Goal: Transaction & Acquisition: Purchase product/service

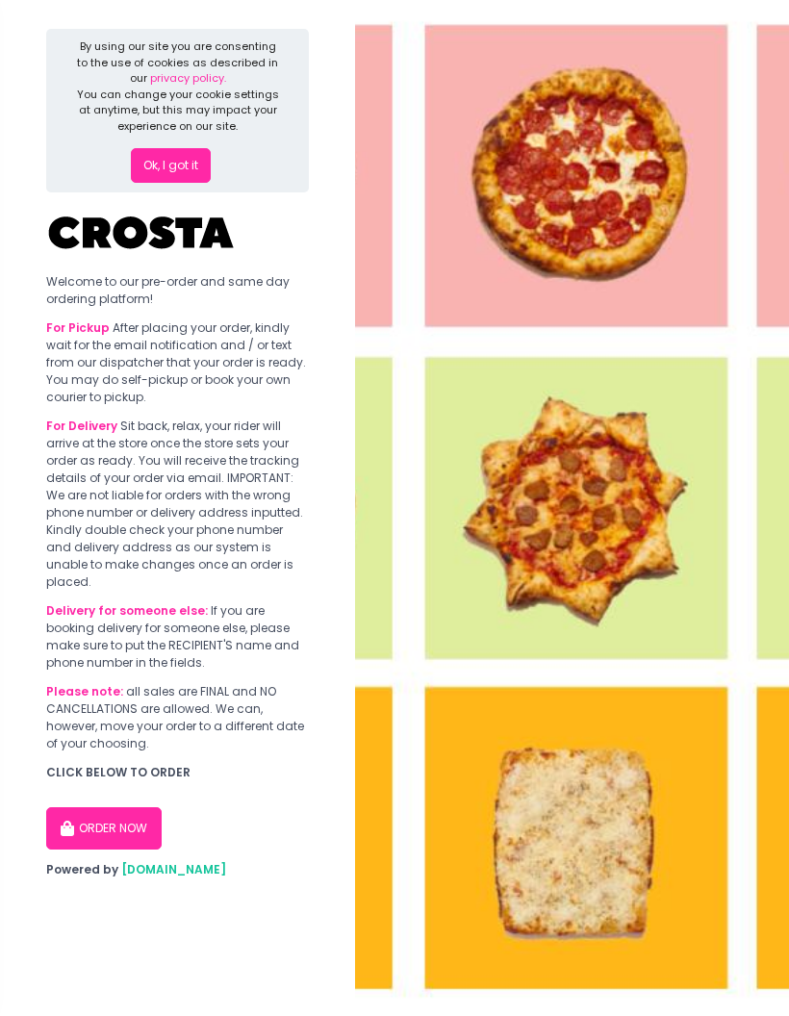
click at [176, 161] on button "Ok, I got it" at bounding box center [171, 165] width 80 height 35
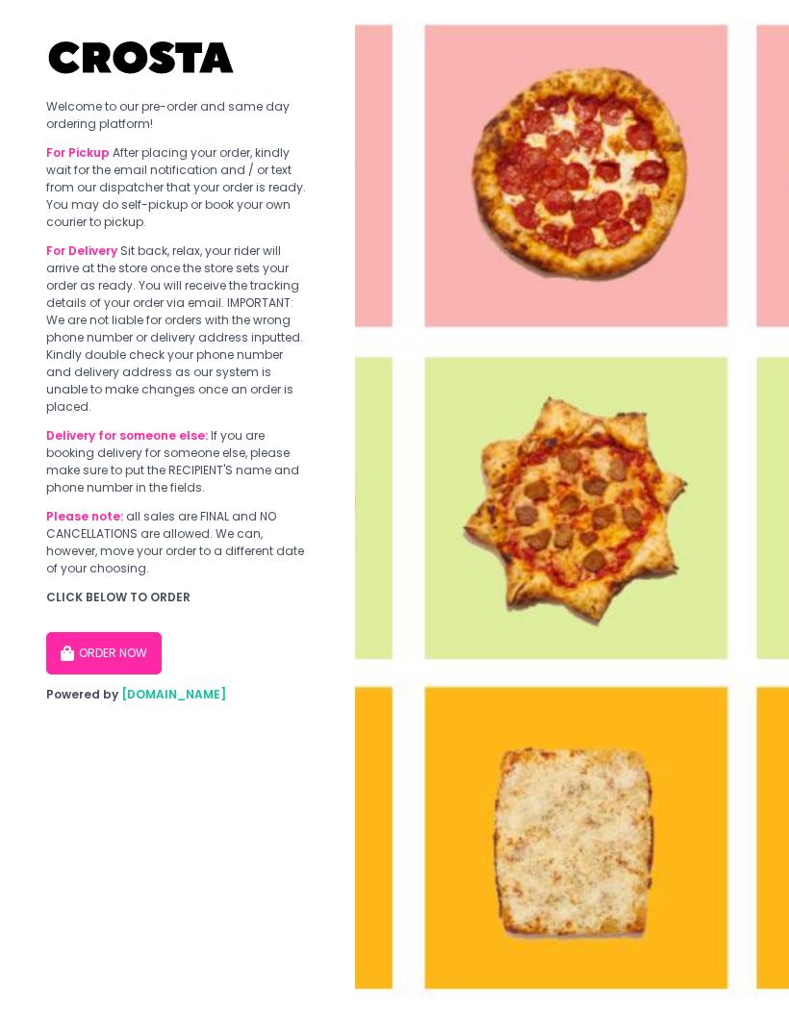
click at [74, 646] on icon "button" at bounding box center [69, 653] width 17 height 15
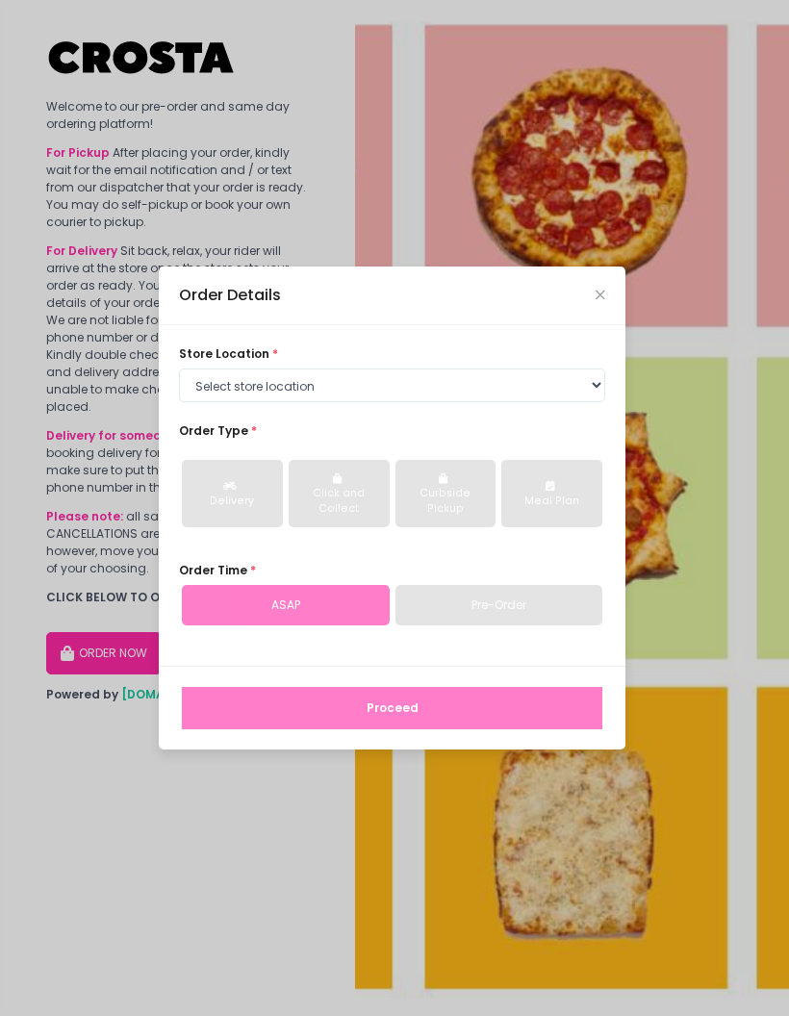
click at [549, 599] on div "Pre-Order" at bounding box center [499, 605] width 208 height 40
click at [553, 397] on select "Select store location Crosta Pizza - Salcedo Crosta Pizza - San Juan" at bounding box center [392, 385] width 426 height 35
click at [496, 380] on select "Select store location Crosta Pizza - Salcedo Crosta Pizza - San Juan" at bounding box center [392, 385] width 426 height 35
click at [566, 380] on select "Select store location Crosta Pizza - Salcedo Crosta Pizza - San Juan" at bounding box center [392, 385] width 426 height 35
select select "5fabb2e53664a8677beaeb89"
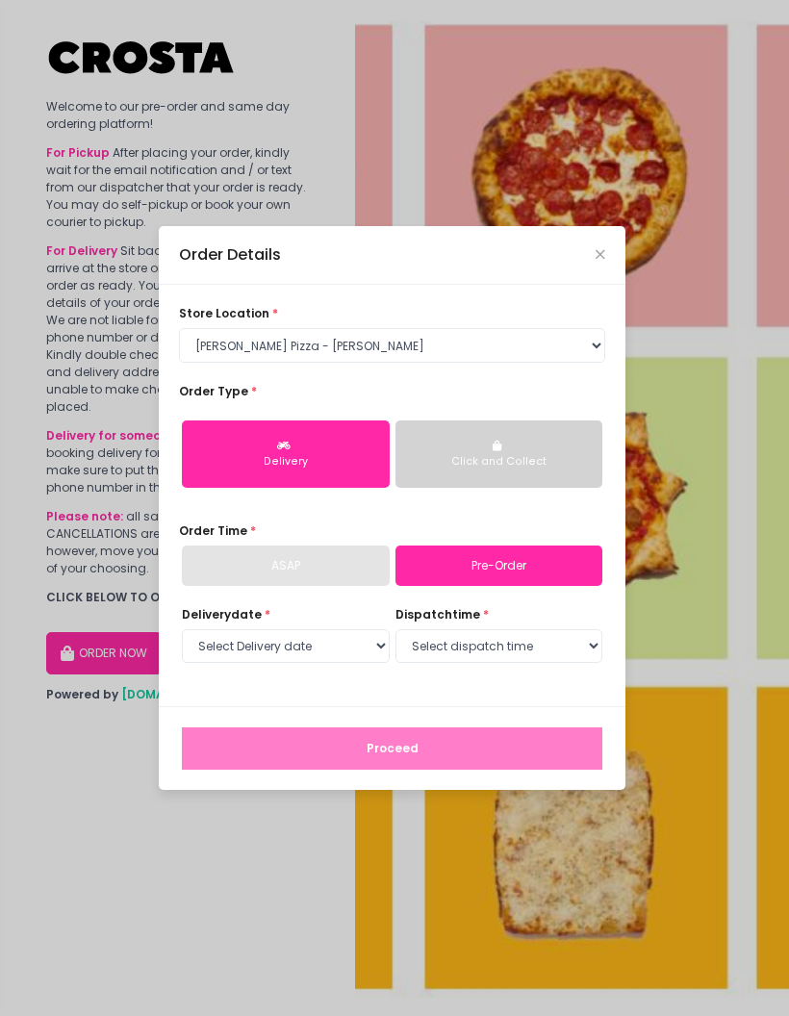
click at [557, 454] on div "Click and Collect" at bounding box center [499, 461] width 183 height 15
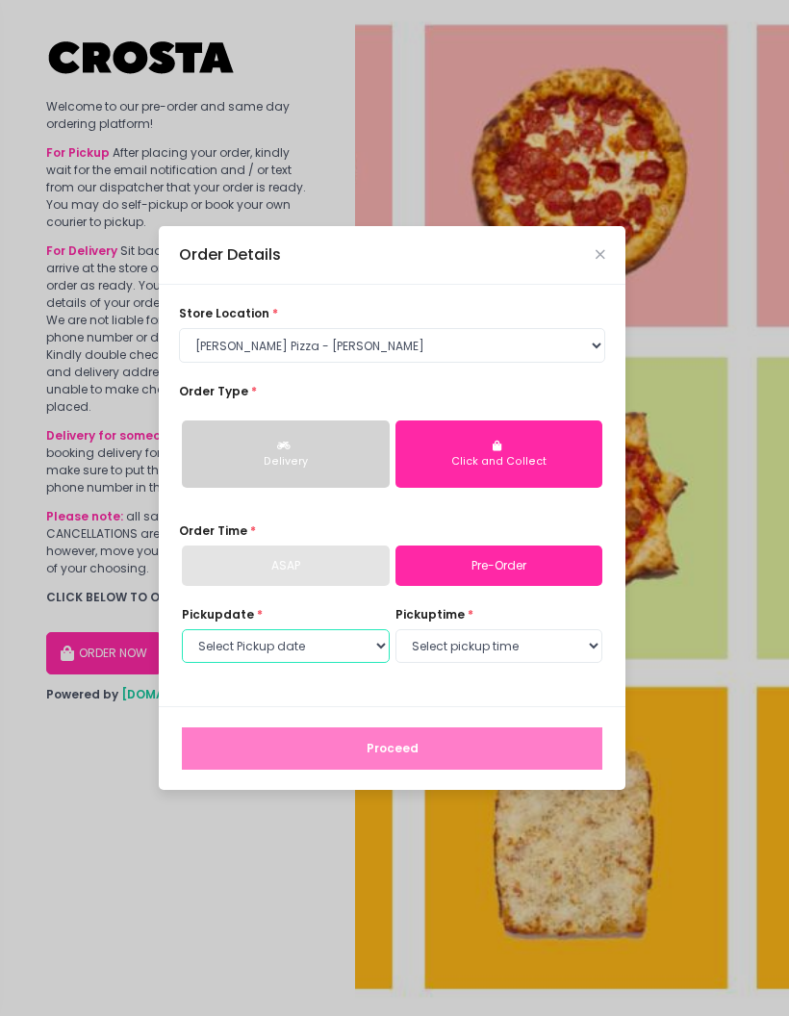
click at [327, 641] on select "Select Pickup date Saturday, Sep 6th Sunday, Sep 7th Monday, Sep 8th Tuesday, S…" at bounding box center [286, 646] width 208 height 35
select select "2025-09-06"
click at [552, 645] on select "Select pickup time 12:30 PM - 01:00 PM 01:00 PM - 01:30 PM 01:30 PM - 02:00 PM …" at bounding box center [499, 646] width 208 height 35
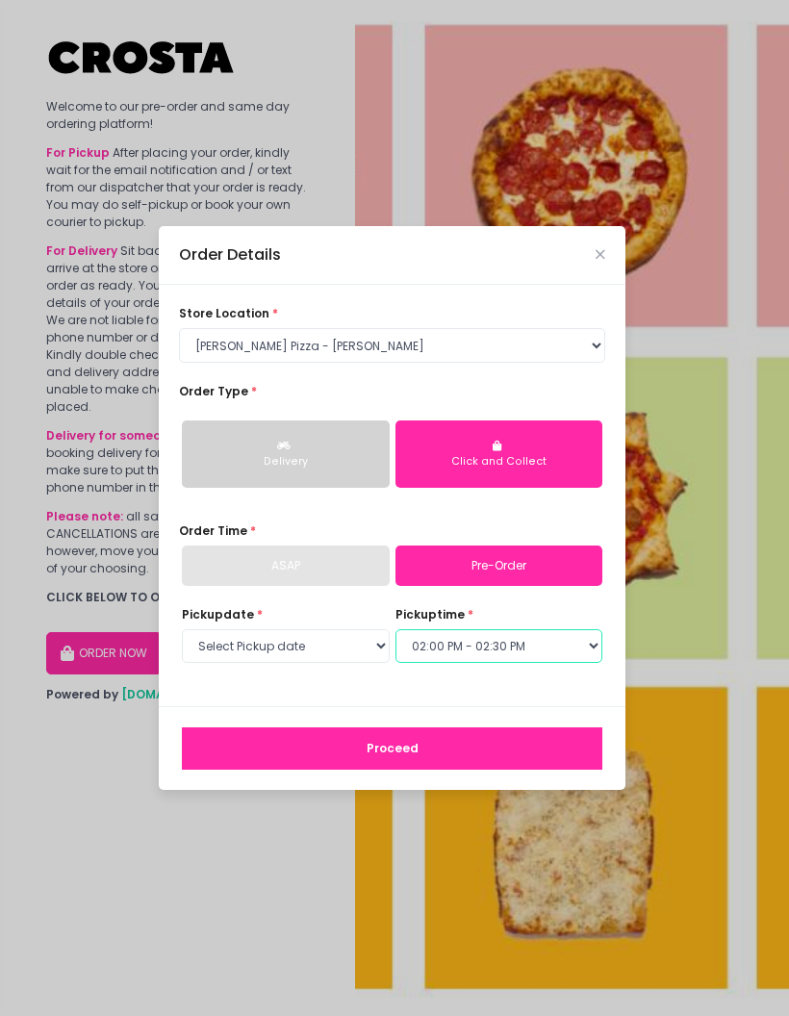
click at [563, 645] on select "Select pickup time 12:30 PM - 01:00 PM 01:00 PM - 01:30 PM 01:30 PM - 02:00 PM …" at bounding box center [499, 646] width 208 height 35
select select "14:30"
click at [529, 757] on button "Proceed" at bounding box center [392, 748] width 420 height 42
